Goal: Browse casually

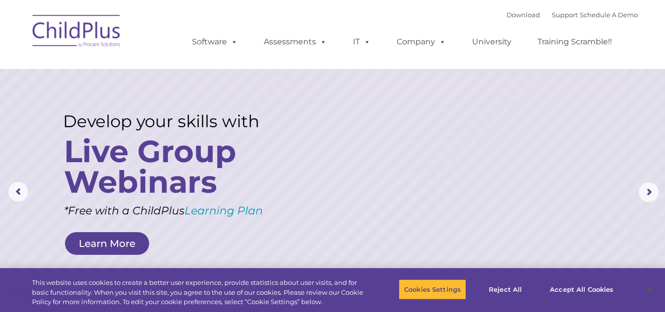
select select "MEDIUM"
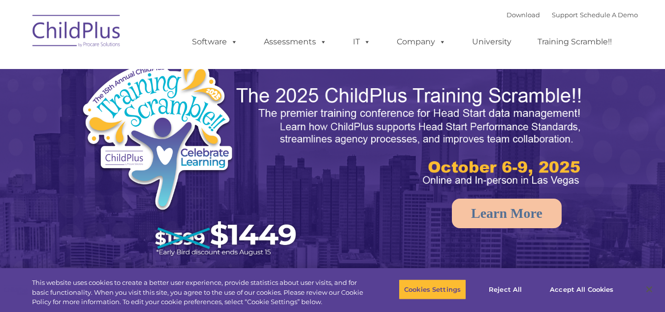
select select "MEDIUM"
click at [651, 192] on rs-arrow at bounding box center [649, 192] width 20 height 20
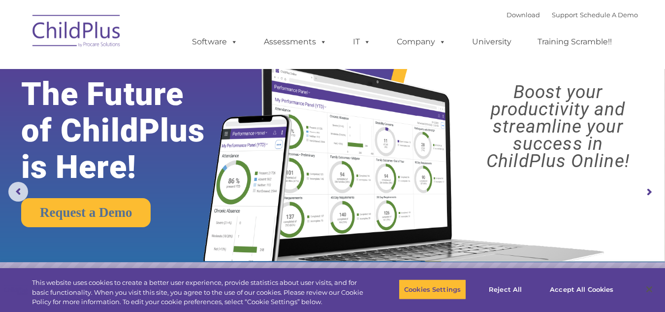
click at [651, 192] on rs-arrow at bounding box center [649, 192] width 20 height 20
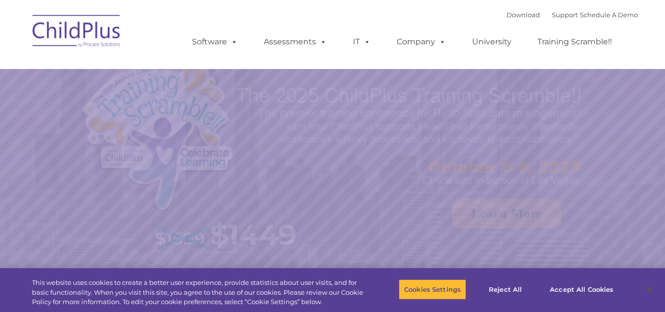
select select "MEDIUM"
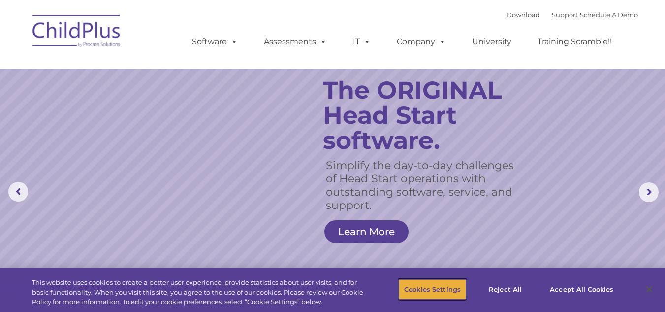
click at [423, 297] on button "Cookies Settings" at bounding box center [432, 289] width 67 height 21
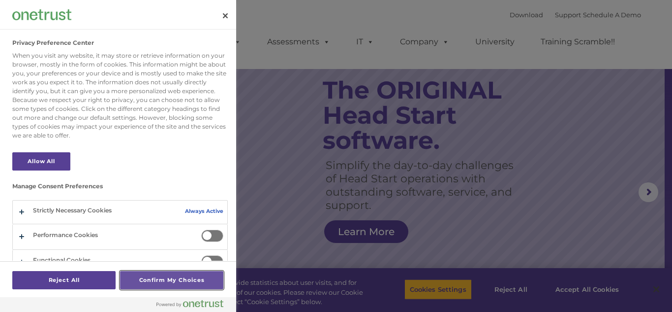
click at [196, 278] on button "Confirm My Choices" at bounding box center [171, 280] width 103 height 18
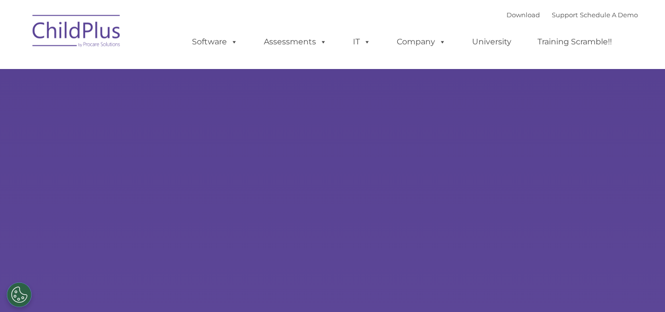
type input ""
select select "MEDIUM"
